Goal: Navigation & Orientation: Find specific page/section

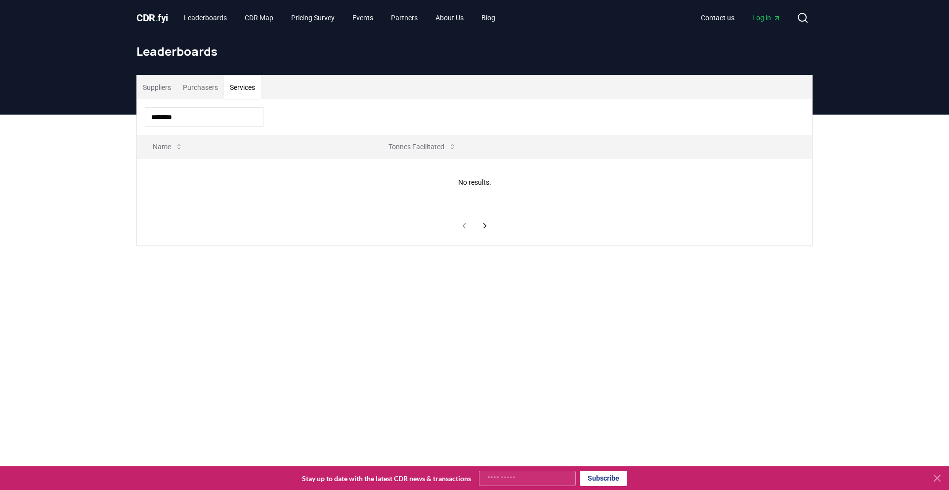
click at [158, 16] on span "." at bounding box center [156, 18] width 3 height 12
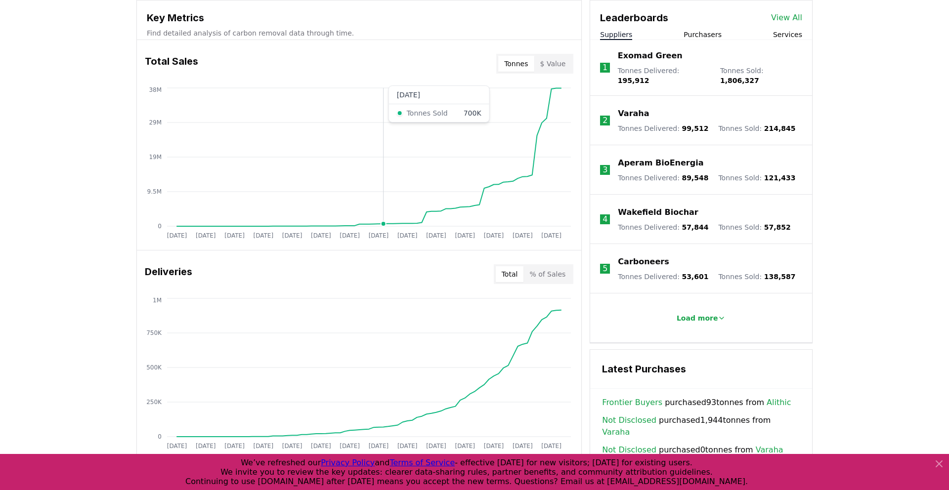
scroll to position [349, 0]
